Goal: Entertainment & Leisure: Browse casually

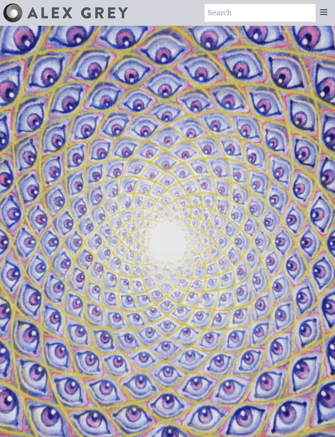
click at [327, 7] on icon at bounding box center [324, 12] width 10 height 10
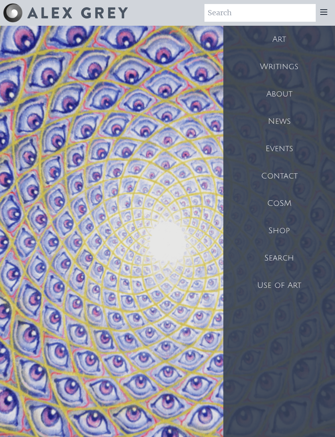
click at [287, 37] on div "Art" at bounding box center [279, 39] width 112 height 27
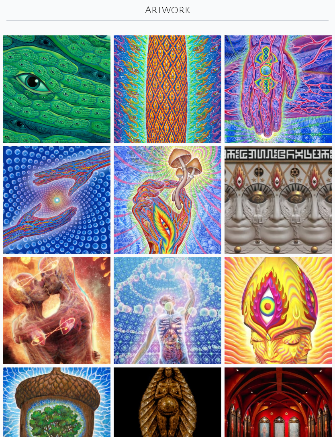
scroll to position [51, 0]
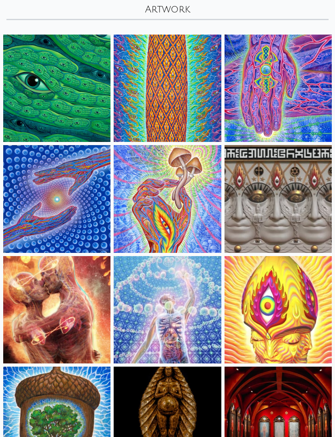
click at [64, 293] on img at bounding box center [56, 309] width 107 height 107
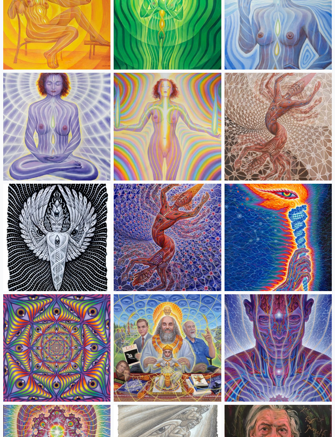
scroll to position [788, 0]
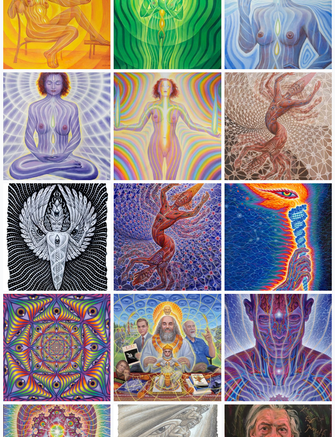
click at [70, 239] on img at bounding box center [56, 237] width 107 height 107
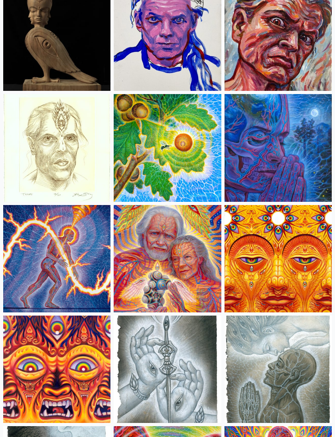
scroll to position [2647, 0]
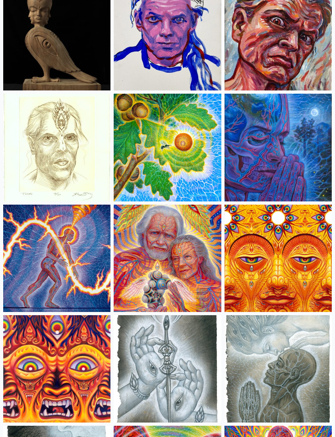
click at [277, 386] on img at bounding box center [278, 368] width 107 height 107
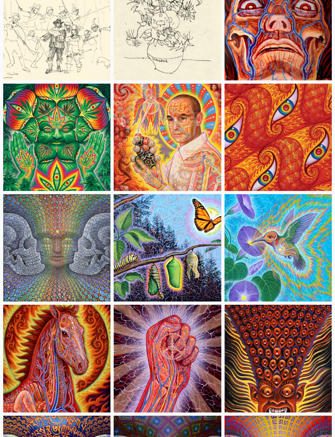
scroll to position [4426, 0]
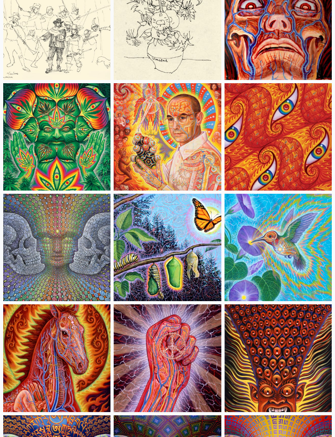
click at [257, 344] on img at bounding box center [278, 357] width 107 height 107
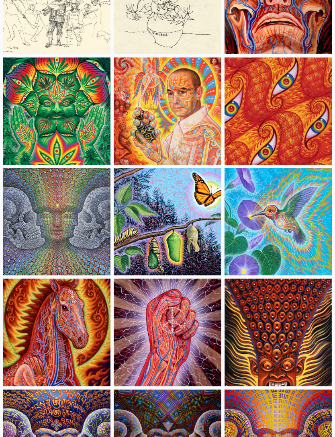
click at [73, 222] on img at bounding box center [56, 221] width 107 height 107
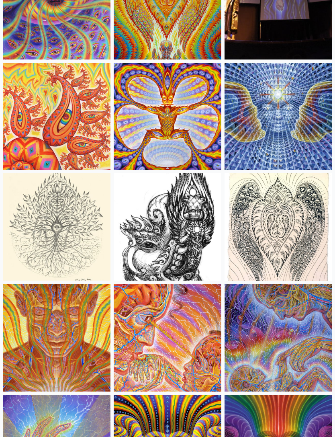
scroll to position [5111, 0]
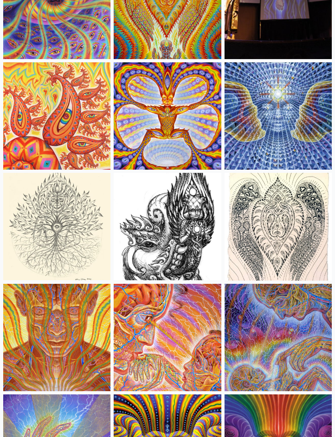
click at [195, 222] on img at bounding box center [167, 226] width 107 height 107
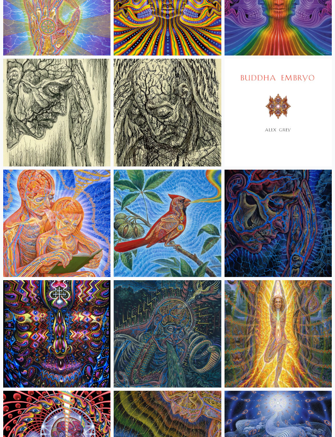
scroll to position [5557, 0]
click at [288, 231] on img at bounding box center [278, 222] width 107 height 107
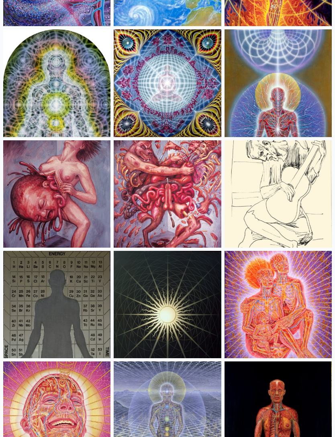
scroll to position [9459, 0]
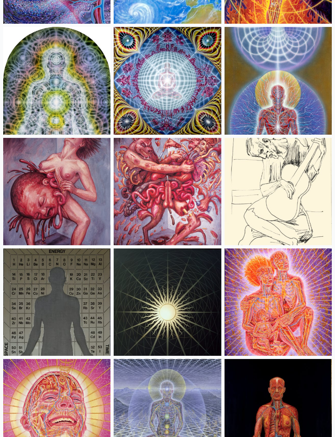
click at [202, 215] on img at bounding box center [167, 191] width 107 height 107
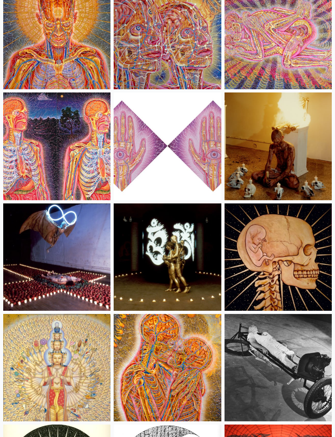
scroll to position [10389, 0]
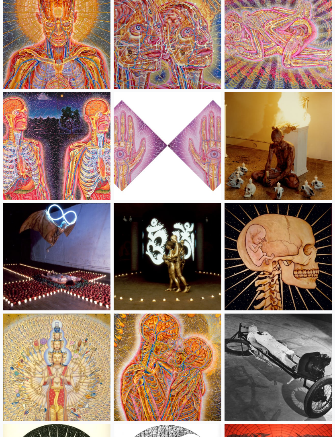
click at [297, 143] on img at bounding box center [278, 145] width 107 height 107
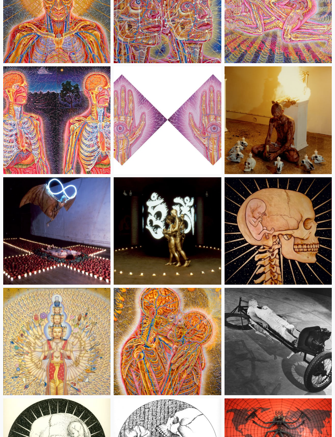
click at [282, 220] on img at bounding box center [278, 230] width 107 height 107
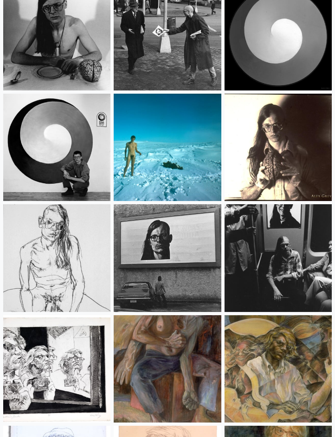
scroll to position [11937, 0]
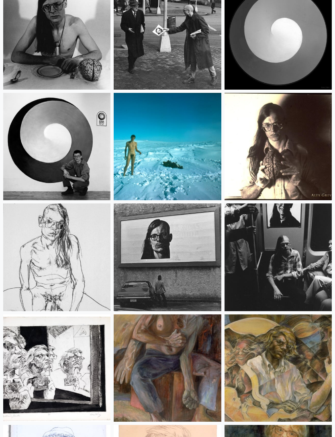
click at [278, 139] on img at bounding box center [278, 146] width 107 height 107
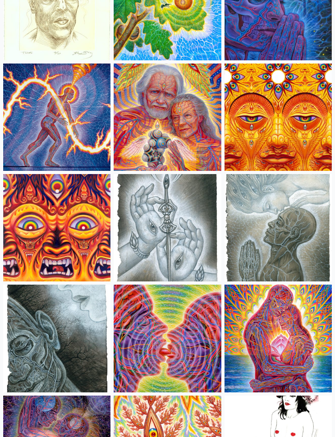
scroll to position [2788, 0]
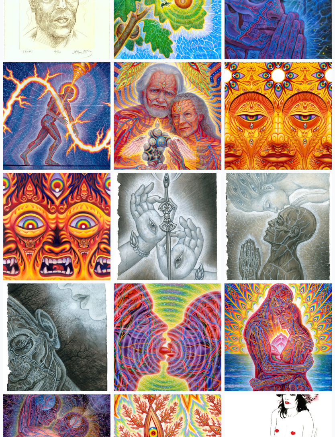
click at [188, 130] on img at bounding box center [167, 116] width 107 height 107
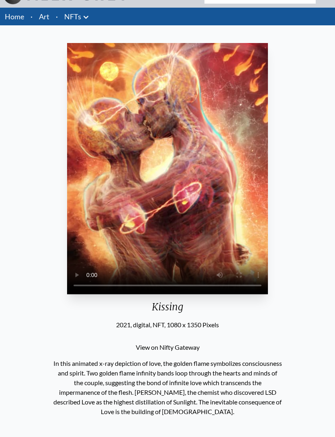
scroll to position [19, 0]
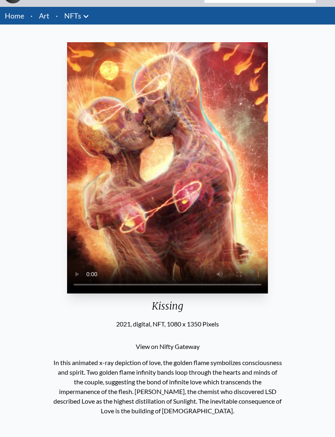
click at [173, 225] on video "Your browser does not support the video tag." at bounding box center [167, 167] width 201 height 251
click at [180, 149] on video "Your browser does not support the video tag." at bounding box center [167, 167] width 201 height 251
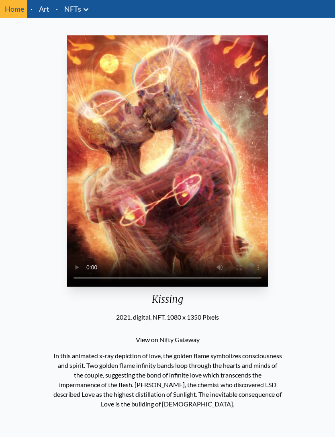
scroll to position [0, 0]
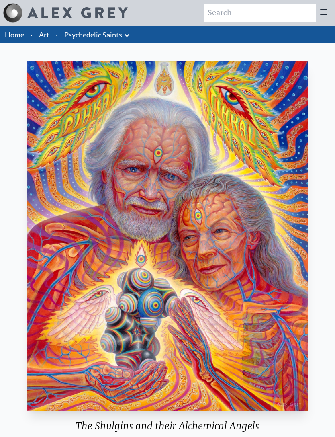
click at [121, 34] on link "Psychedelic Saints" at bounding box center [93, 34] width 58 height 11
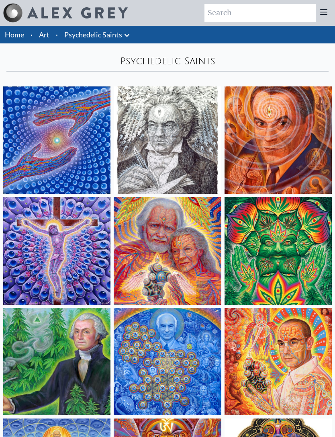
click at [272, 390] on img at bounding box center [278, 361] width 107 height 107
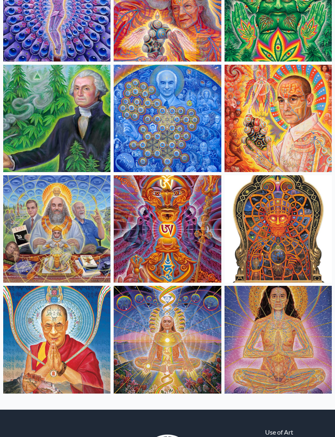
scroll to position [283, 0]
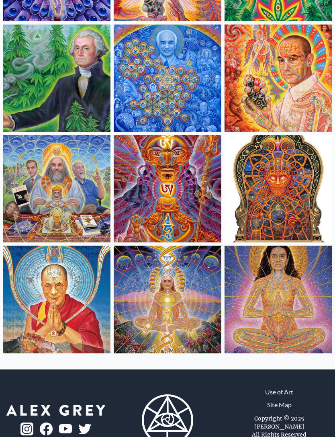
click at [205, 185] on img at bounding box center [167, 188] width 107 height 107
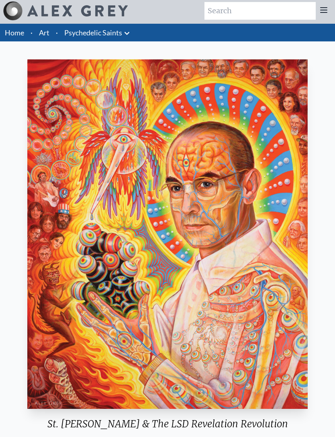
scroll to position [2, 0]
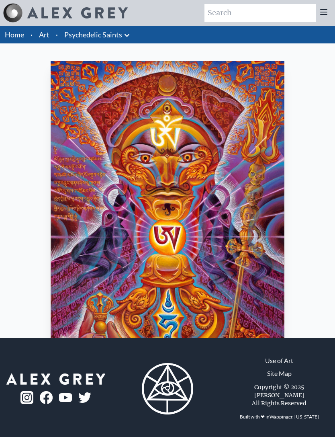
click at [48, 37] on link "Art" at bounding box center [44, 34] width 10 height 11
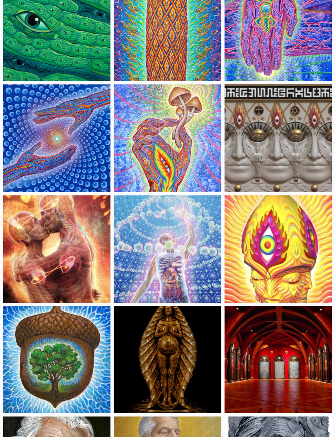
scroll to position [112, 0]
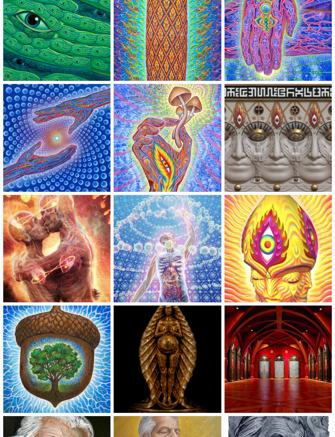
click at [70, 229] on img at bounding box center [56, 248] width 107 height 107
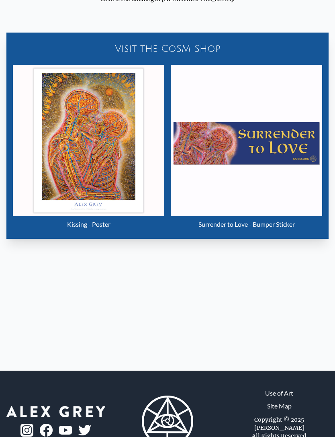
scroll to position [432, 0]
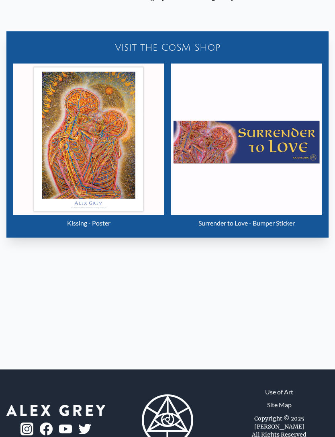
click at [101, 215] on img "2 / 4" at bounding box center [88, 138] width 151 height 151
